Goal: Navigation & Orientation: Find specific page/section

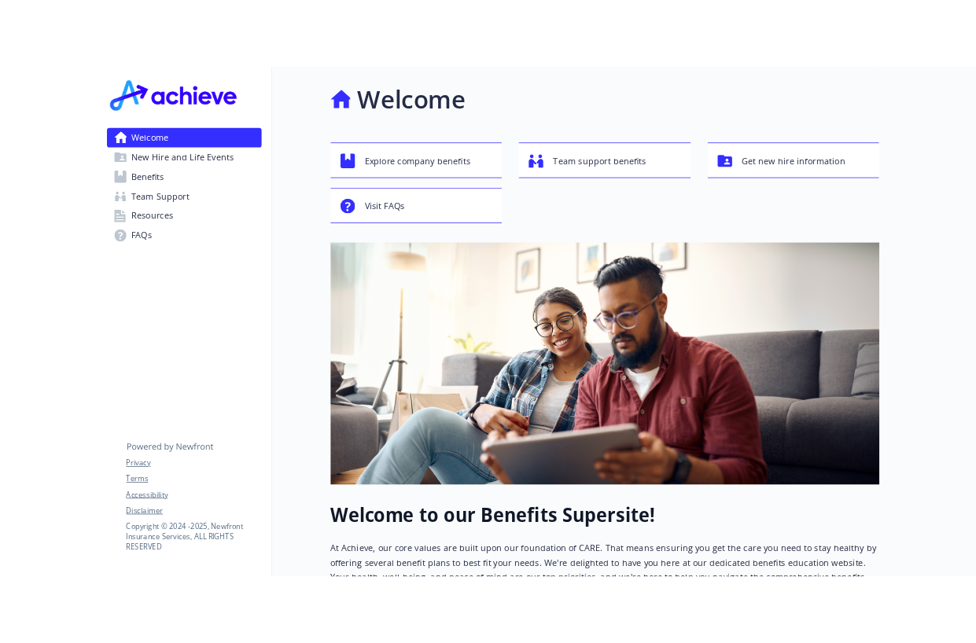
scroll to position [477, 0]
